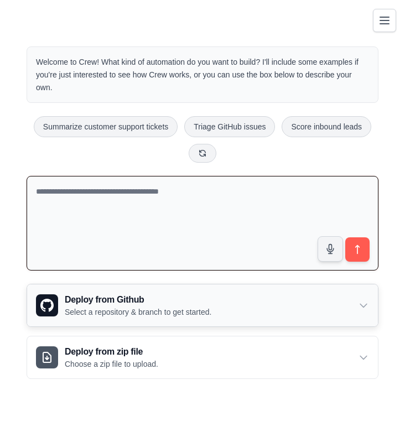
click at [102, 309] on p "Select a repository & branch to get started." at bounding box center [138, 312] width 147 height 11
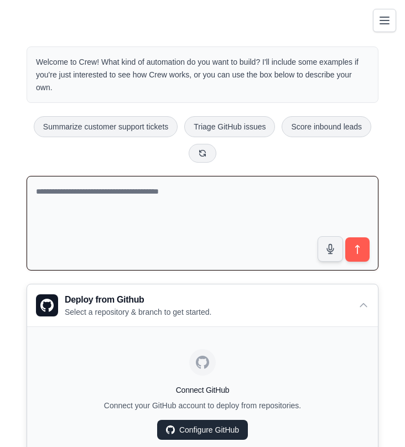
click at [193, 422] on link "Configure GitHub" at bounding box center [202, 430] width 91 height 20
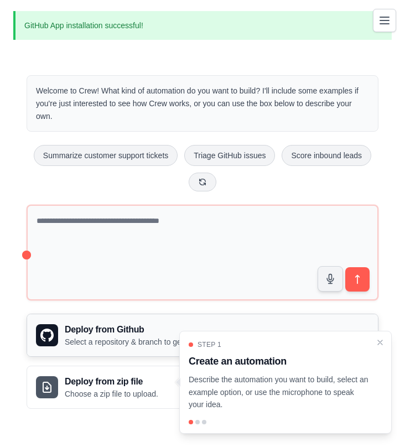
click at [166, 326] on h3 "Deploy from Github" at bounding box center [138, 329] width 147 height 13
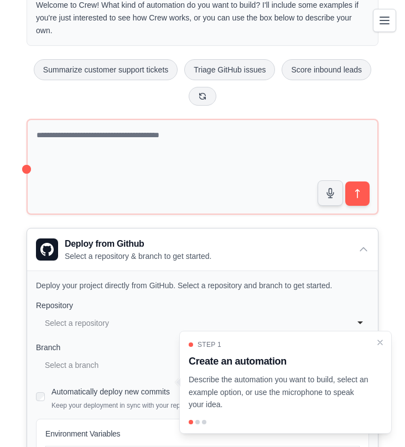
scroll to position [105, 0]
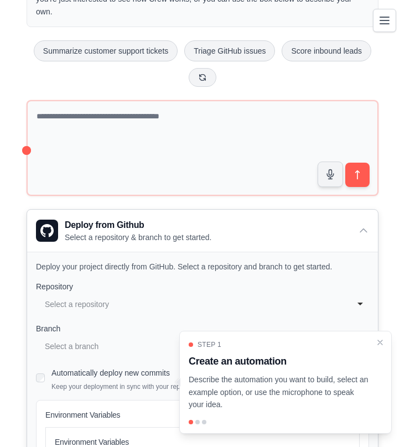
click at [122, 312] on div "**********" at bounding box center [202, 305] width 333 height 20
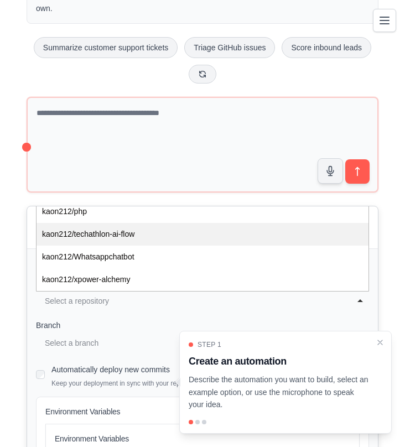
scroll to position [117, 0]
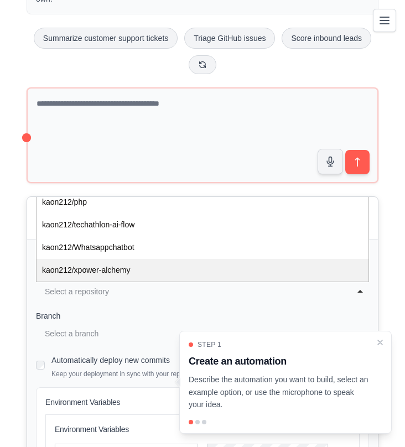
select select "**********"
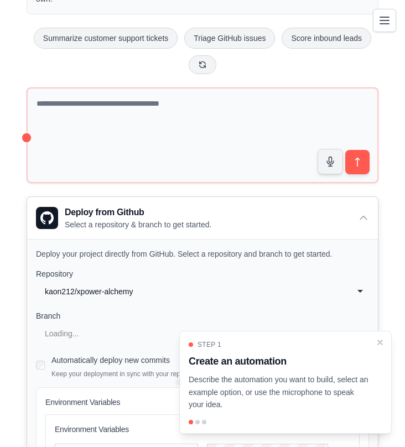
scroll to position [0, 0]
click at [138, 225] on p "Select a repository & branch to get started." at bounding box center [138, 224] width 147 height 11
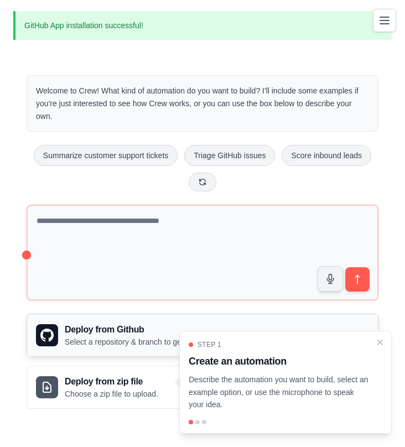
click at [96, 330] on h3 "Deploy from Github" at bounding box center [138, 329] width 147 height 13
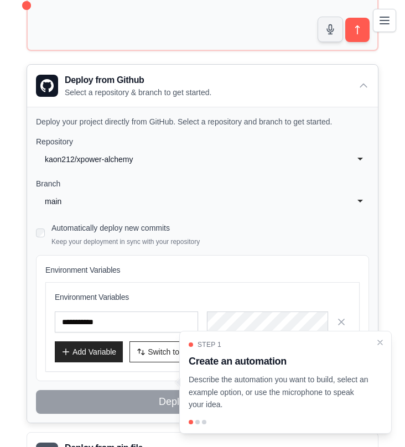
scroll to position [266, 0]
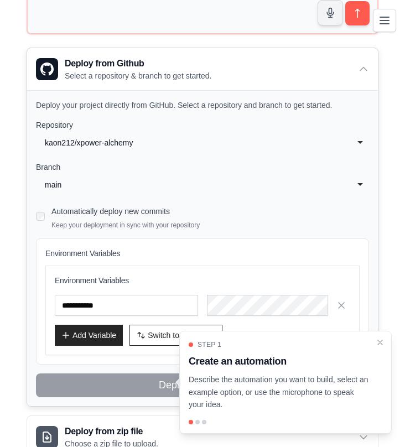
click at [40, 209] on div "Automatically deploy new commits Keep your deployment in sync with your reposit…" at bounding box center [202, 217] width 333 height 26
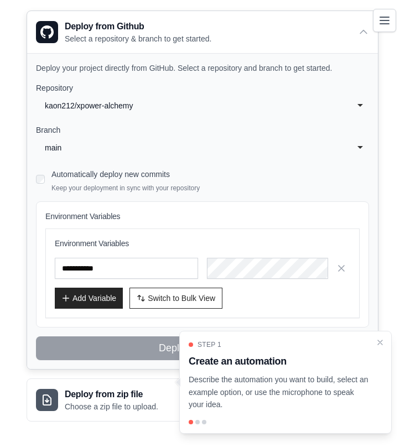
scroll to position [305, 0]
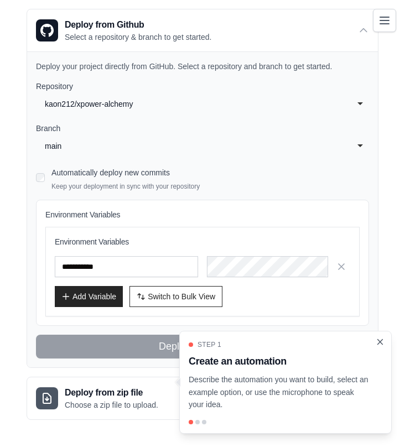
click at [379, 342] on icon "Close walkthrough" at bounding box center [380, 341] width 5 height 5
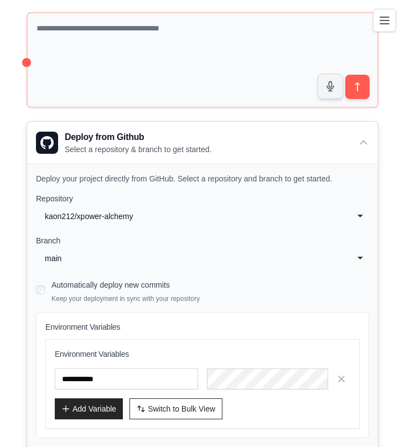
scroll to position [183, 0]
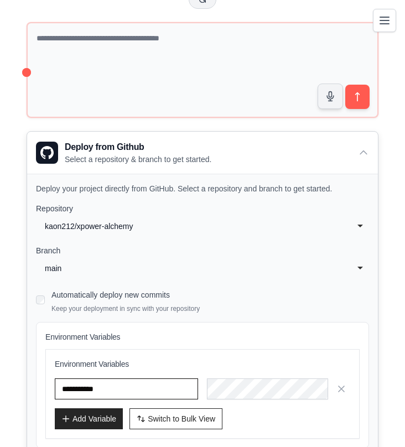
click at [158, 383] on input "text" at bounding box center [126, 389] width 143 height 21
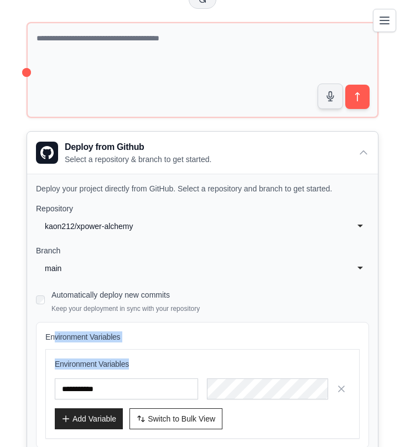
drag, startPoint x: 55, startPoint y: 334, endPoint x: 84, endPoint y: 380, distance: 54.5
click at [84, 380] on div "Environment Variables Environment Variables Add Variable Switch to Bulk View Sw…" at bounding box center [202, 385] width 333 height 126
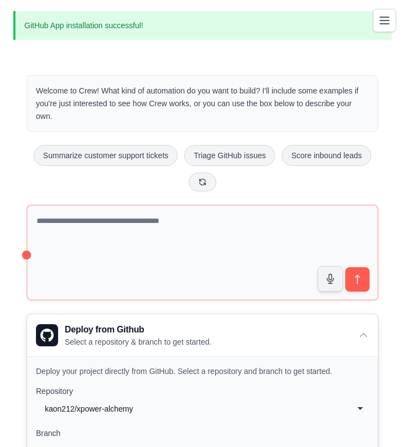
scroll to position [0, 0]
